Goal: Transaction & Acquisition: Purchase product/service

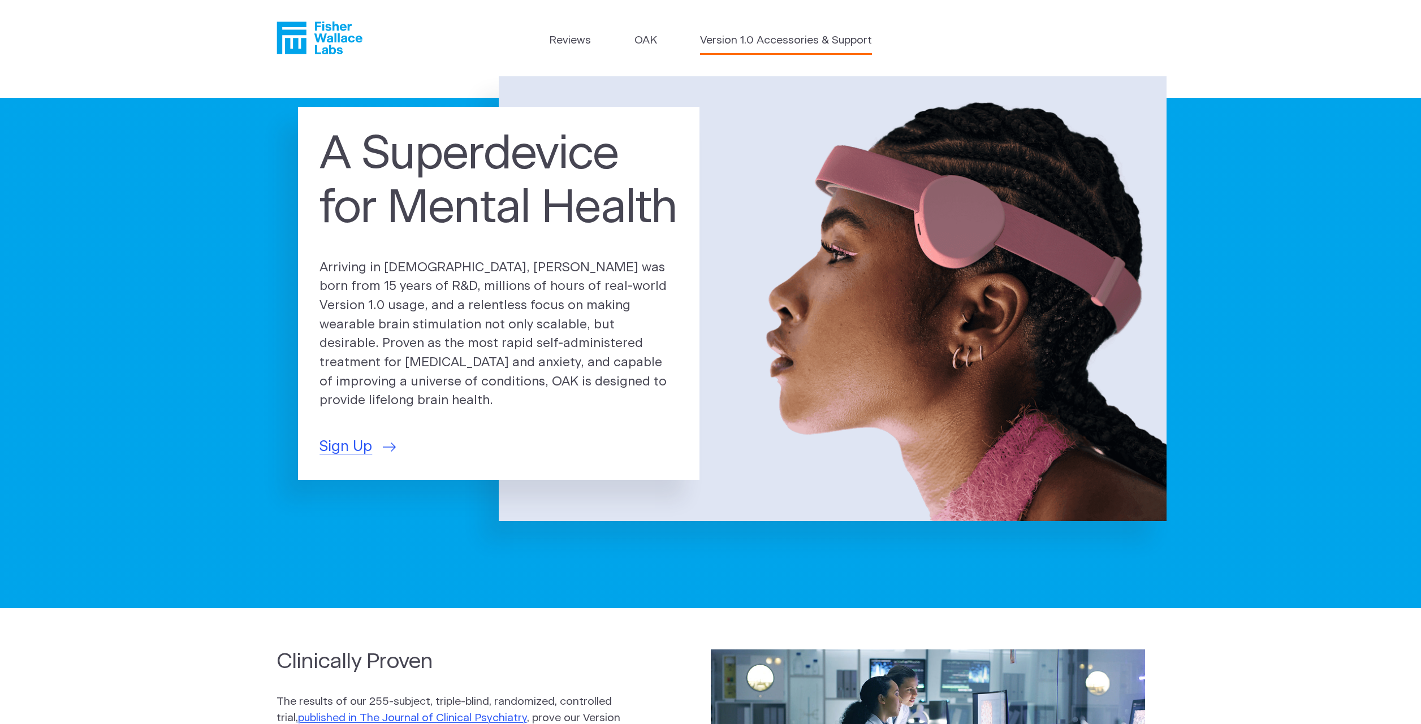
click at [746, 42] on link "Version 1.0 Accessories & Support" at bounding box center [786, 41] width 172 height 16
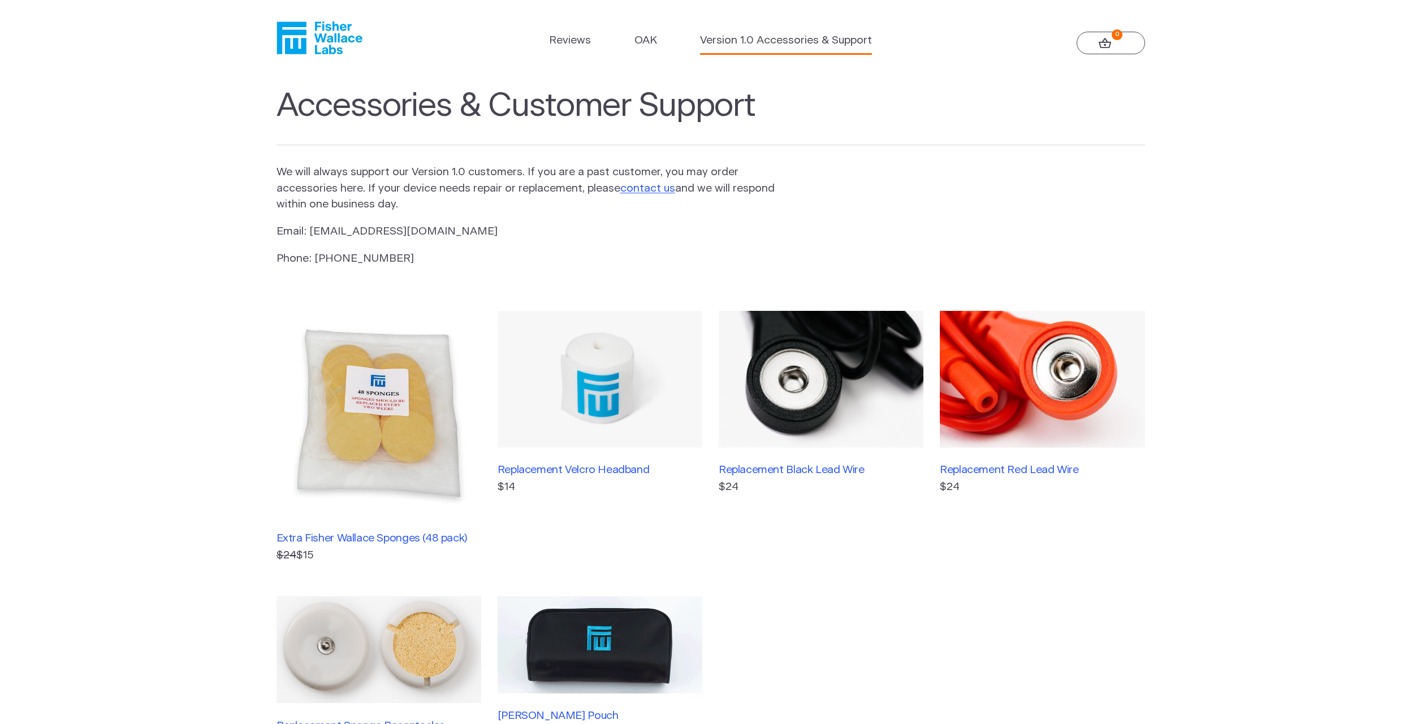
click at [776, 311] on img at bounding box center [821, 379] width 205 height 137
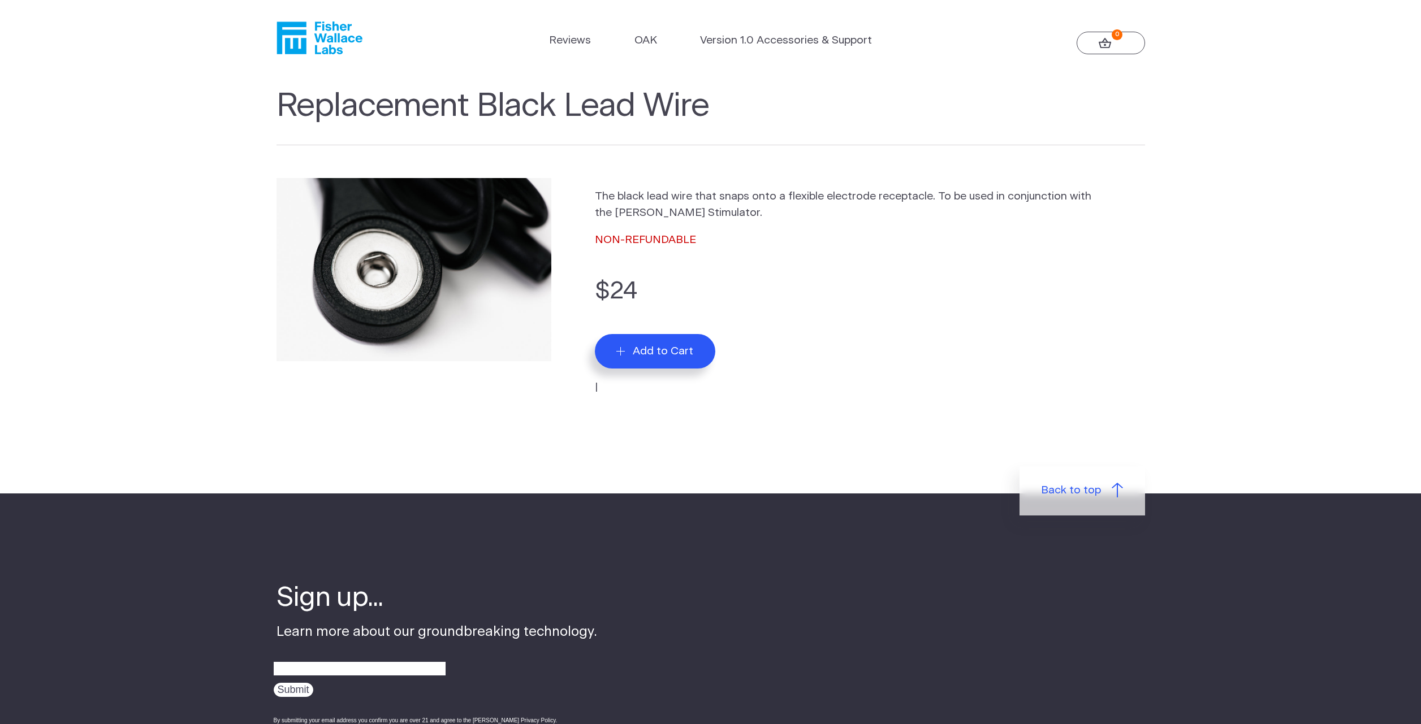
click at [672, 345] on span "Add to Cart" at bounding box center [663, 351] width 60 height 13
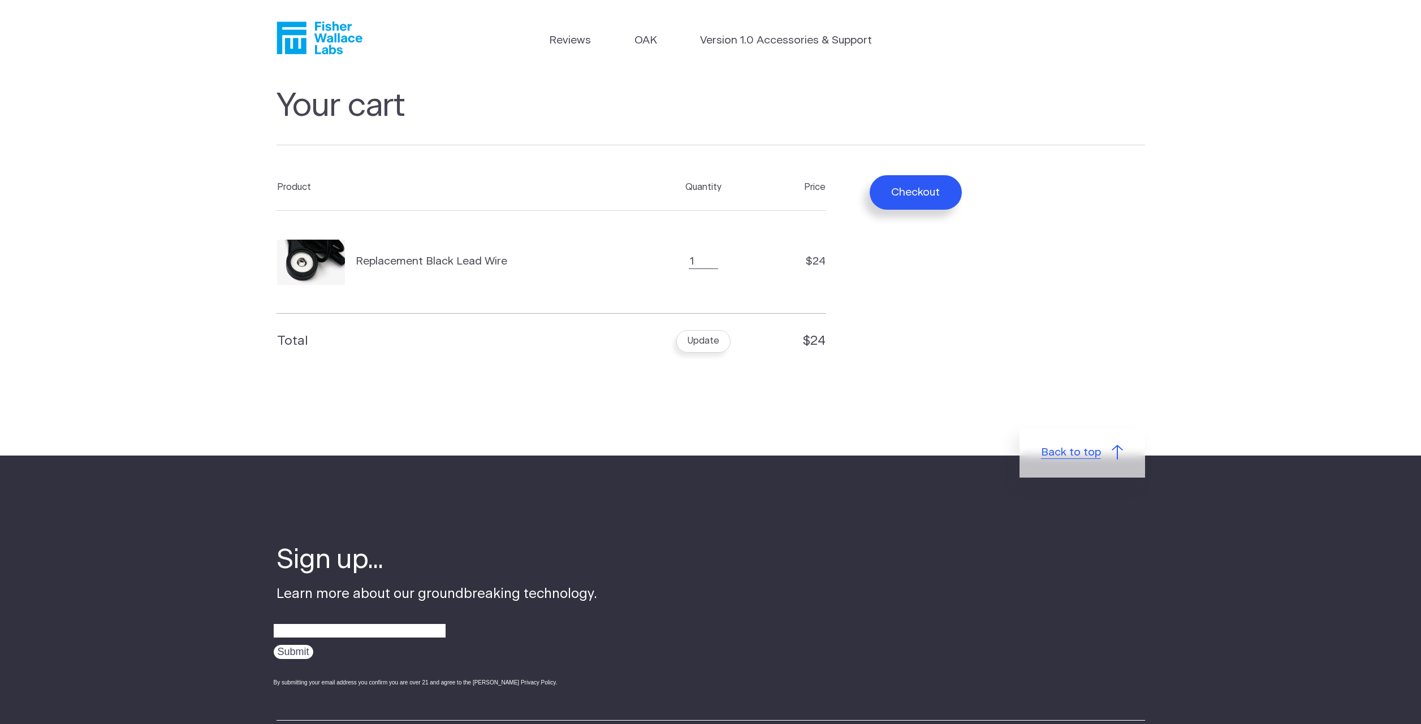
click at [1041, 445] on span "Back to top" at bounding box center [1071, 453] width 60 height 16
click at [808, 42] on link "Version 1.0 Accessories & Support" at bounding box center [786, 41] width 172 height 16
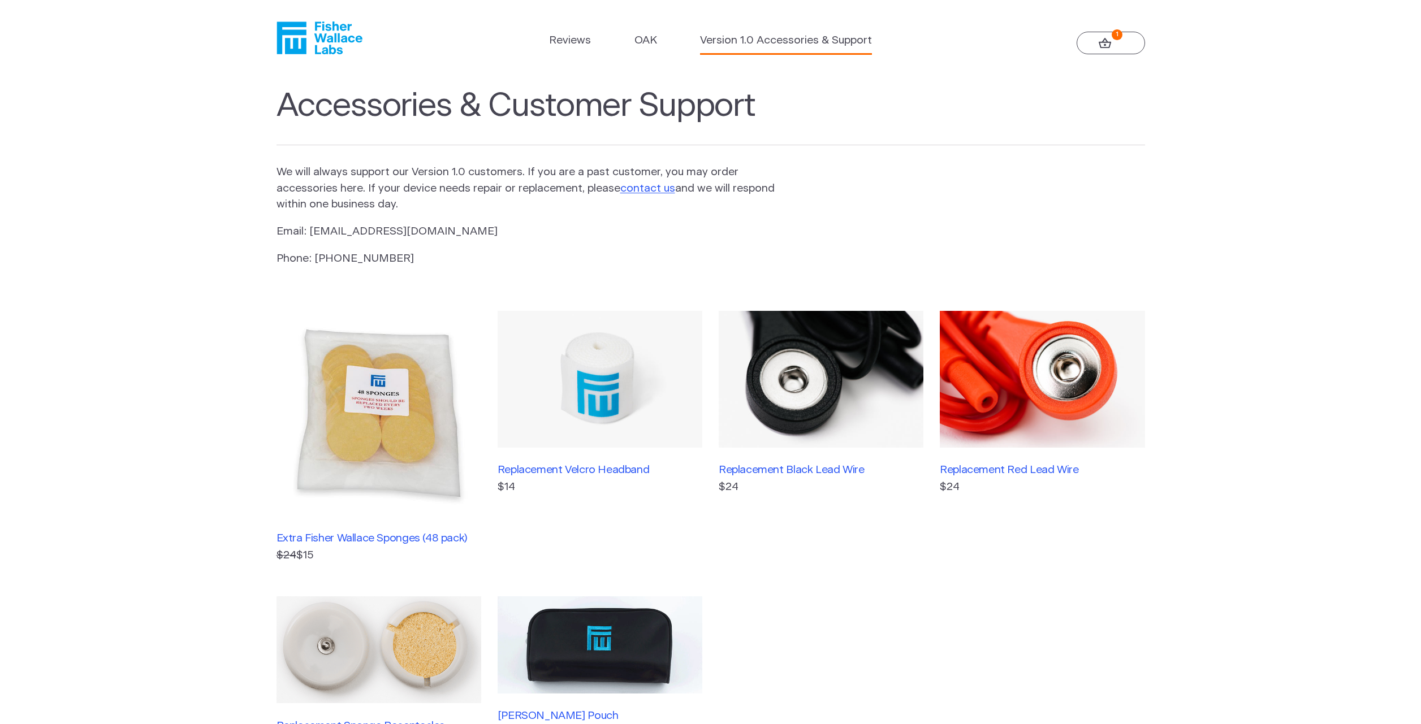
click at [940, 313] on img at bounding box center [1042, 379] width 205 height 137
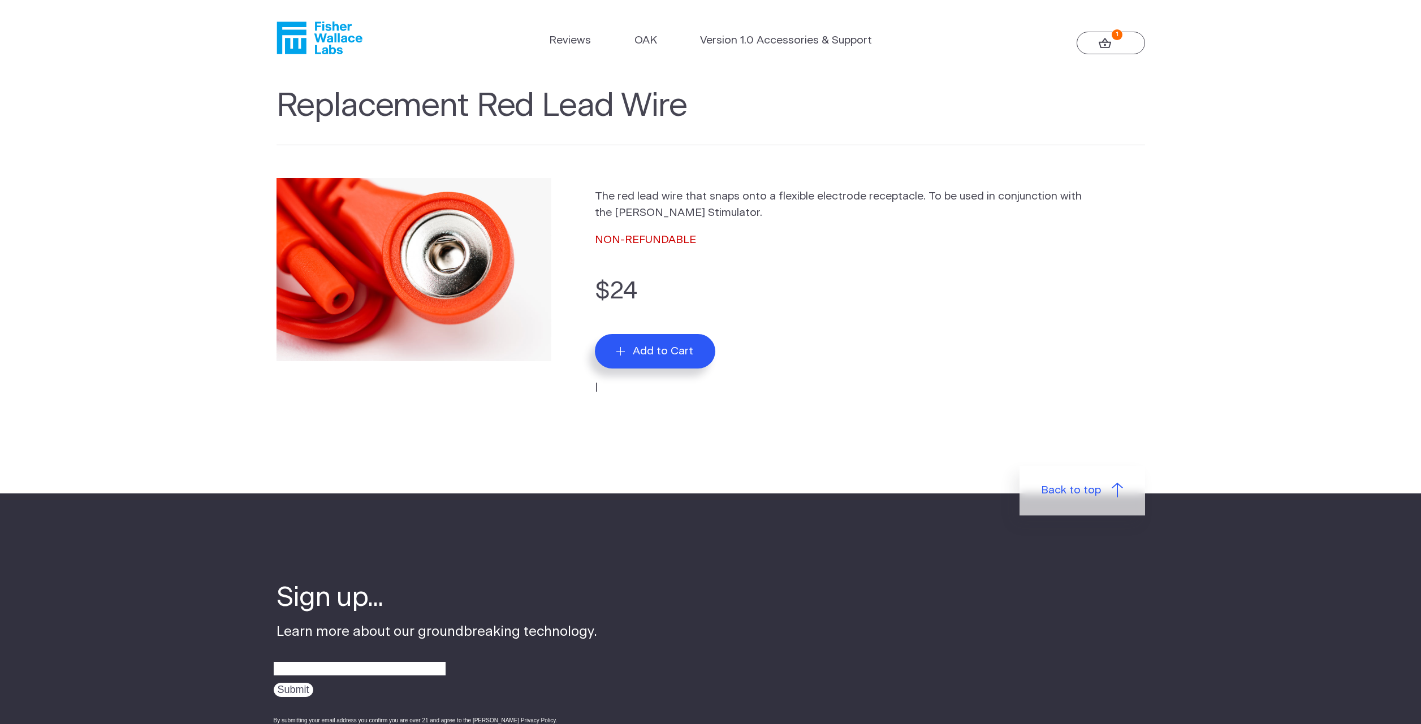
click at [691, 334] on button "Add to Cart" at bounding box center [655, 351] width 120 height 34
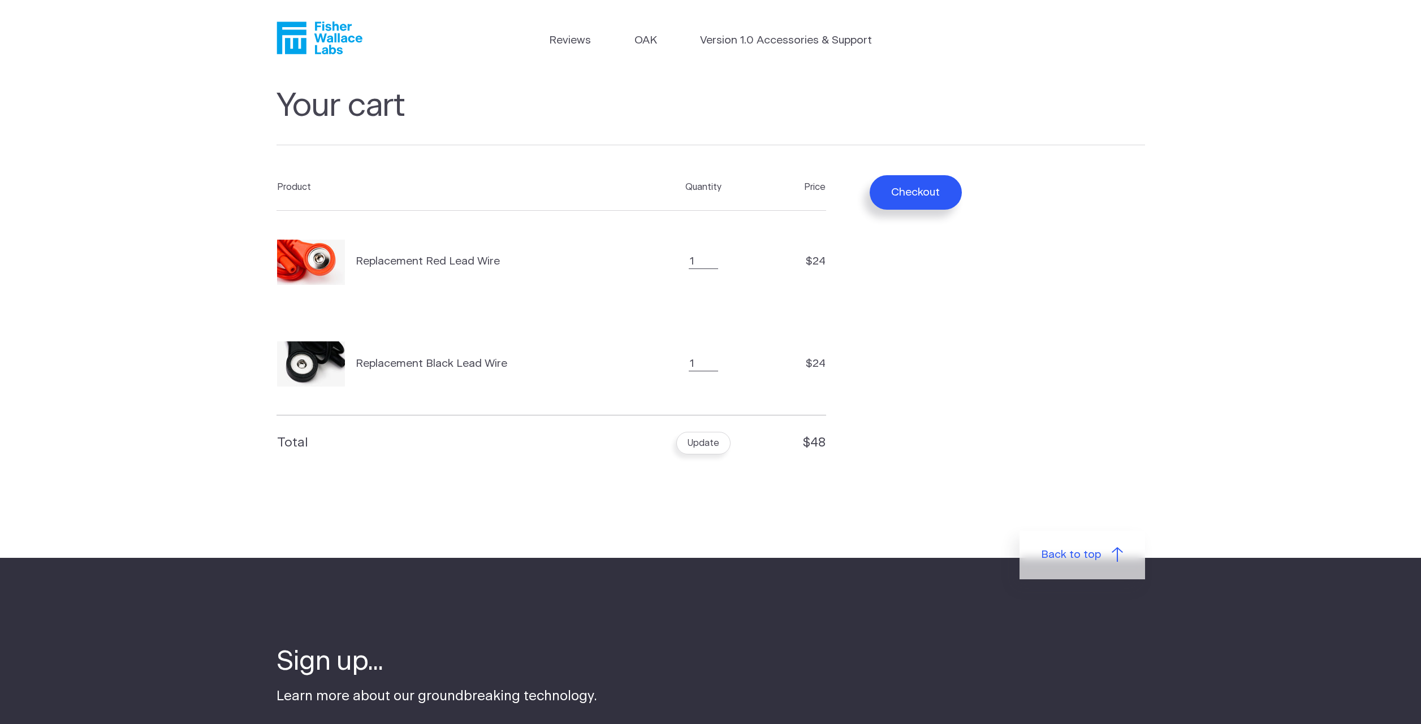
click at [870, 175] on button "Checkout" at bounding box center [916, 192] width 92 height 34
